Goal: Task Accomplishment & Management: Manage account settings

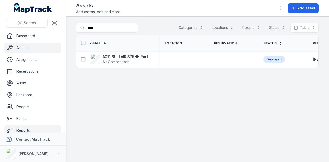
click at [37, 126] on link "Reports" at bounding box center [32, 130] width 57 height 10
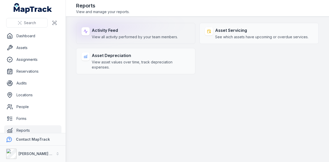
click at [138, 35] on span "View all activity performed by your team members." at bounding box center [135, 36] width 86 height 5
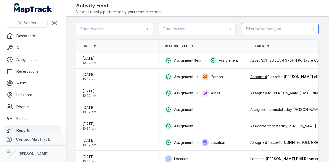
click at [268, 27] on button "Filter by record type" at bounding box center [280, 29] width 77 height 12
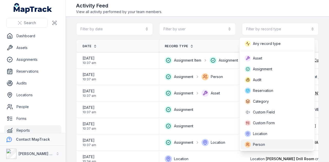
click at [272, 144] on div "Person" at bounding box center [277, 145] width 65 height 6
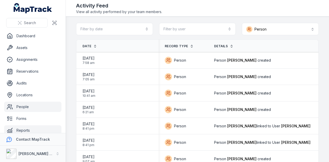
click at [39, 107] on link "People" at bounding box center [32, 107] width 57 height 10
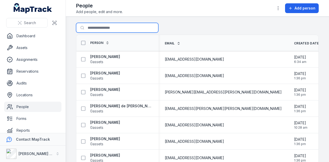
click at [103, 26] on input "Search for people" at bounding box center [117, 28] width 82 height 10
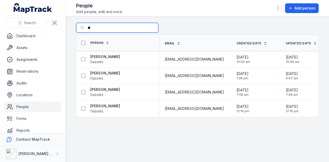
type input "*"
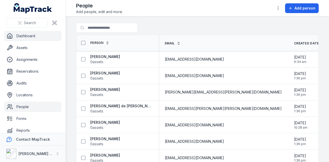
click at [50, 39] on link "Dashboard" at bounding box center [32, 36] width 57 height 10
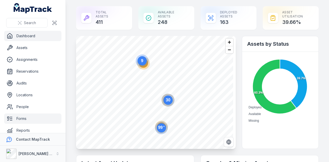
scroll to position [29, 0]
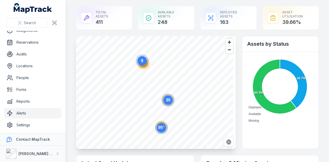
click at [35, 111] on link "Alerts" at bounding box center [32, 113] width 57 height 10
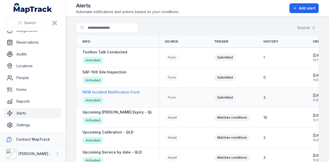
click at [129, 92] on strong "NEW Incident Notification Form" at bounding box center [111, 92] width 57 height 5
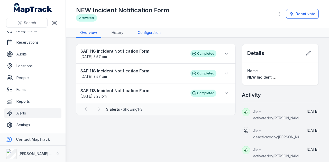
click at [144, 34] on link "Configuration" at bounding box center [149, 33] width 31 height 10
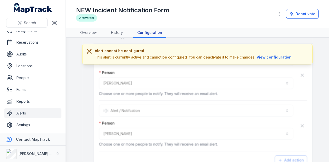
scroll to position [301, 0]
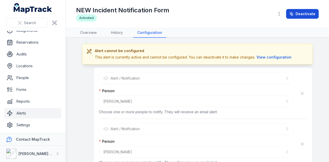
click at [297, 17] on button "Deactivate" at bounding box center [302, 14] width 33 height 10
